Goal: Navigation & Orientation: Find specific page/section

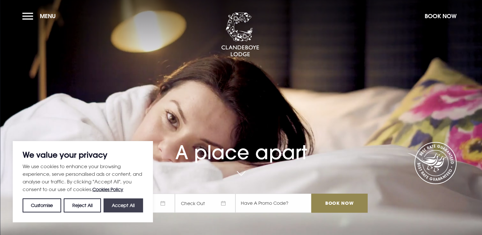
click at [116, 209] on button "Accept All" at bounding box center [124, 206] width 40 height 14
checkbox input "true"
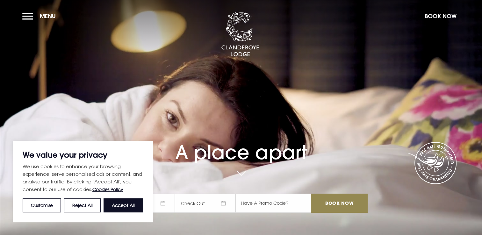
checkbox input "true"
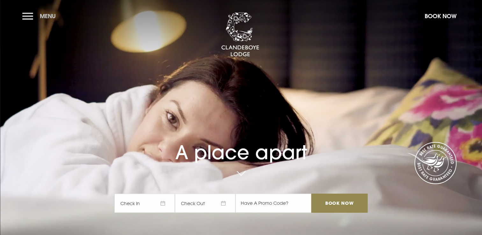
click at [33, 16] on button "Menu" at bounding box center [40, 16] width 37 height 14
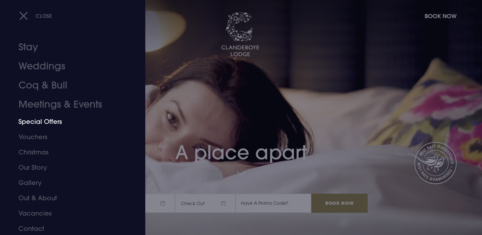
scroll to position [4, 0]
click at [51, 82] on link "Coq & Bull" at bounding box center [68, 84] width 101 height 19
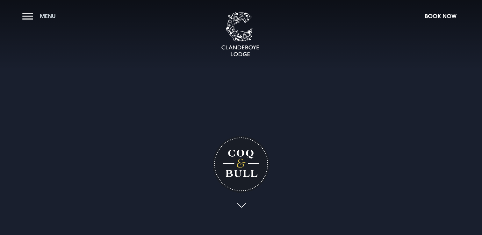
click at [26, 15] on button "Menu" at bounding box center [40, 16] width 37 height 14
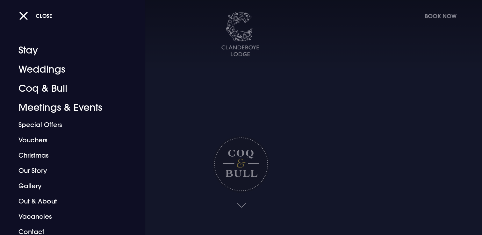
click at [453, 18] on div "Close" at bounding box center [248, 15] width 458 height 13
